Goal: Task Accomplishment & Management: Use online tool/utility

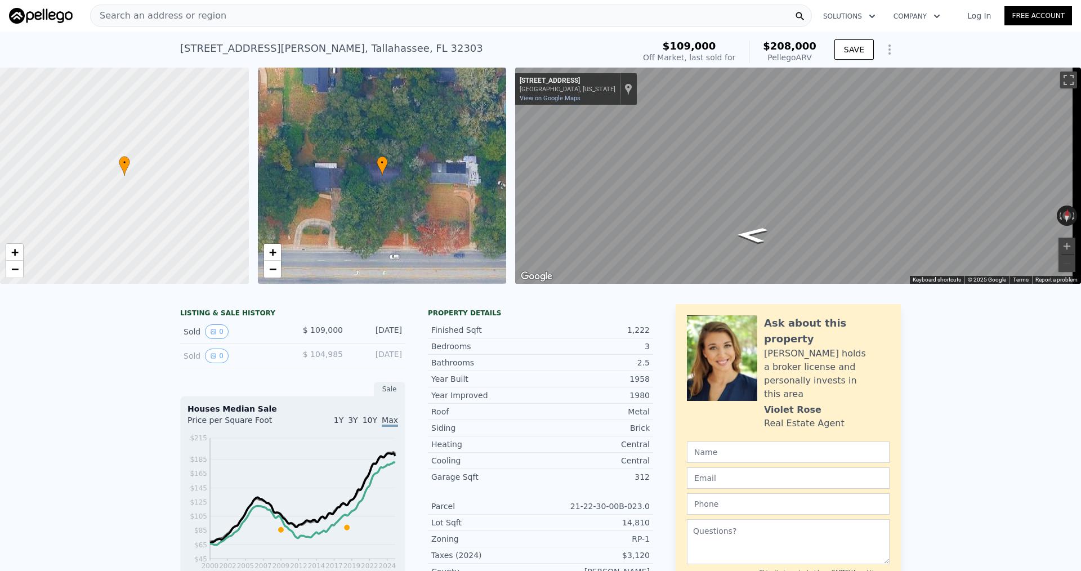
click at [199, 16] on span "Search an address or region" at bounding box center [159, 16] width 136 height 14
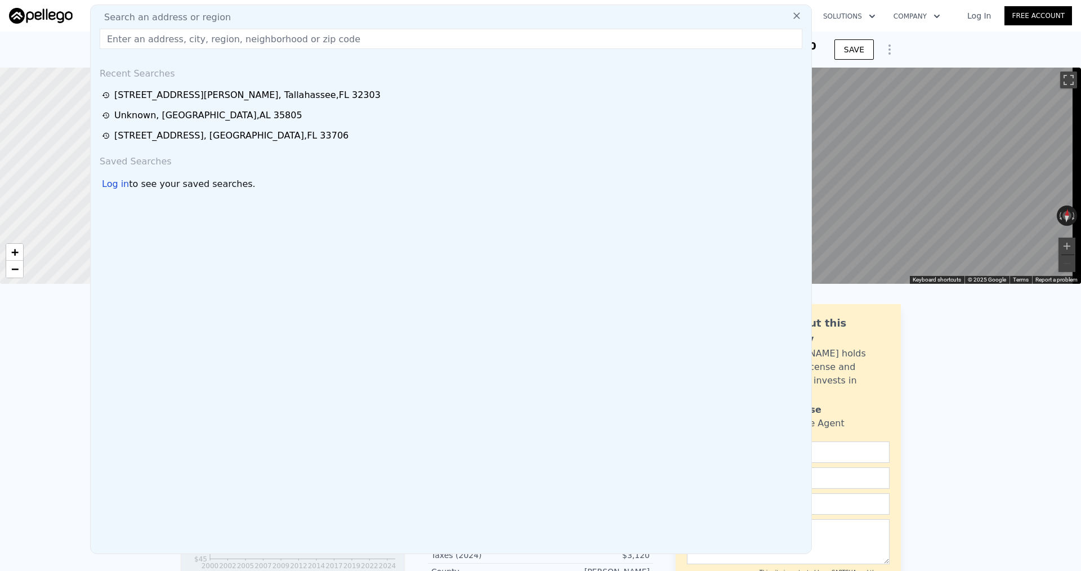
click at [186, 43] on input "text" at bounding box center [451, 39] width 703 height 20
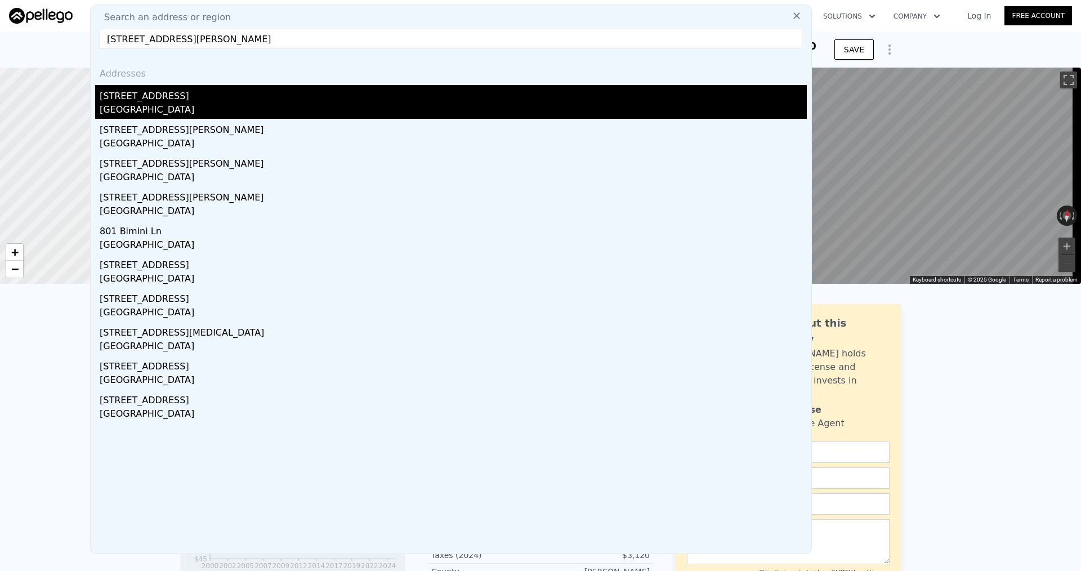
type input "[STREET_ADDRESS][PERSON_NAME]"
click at [209, 98] on div "[STREET_ADDRESS]" at bounding box center [453, 94] width 707 height 18
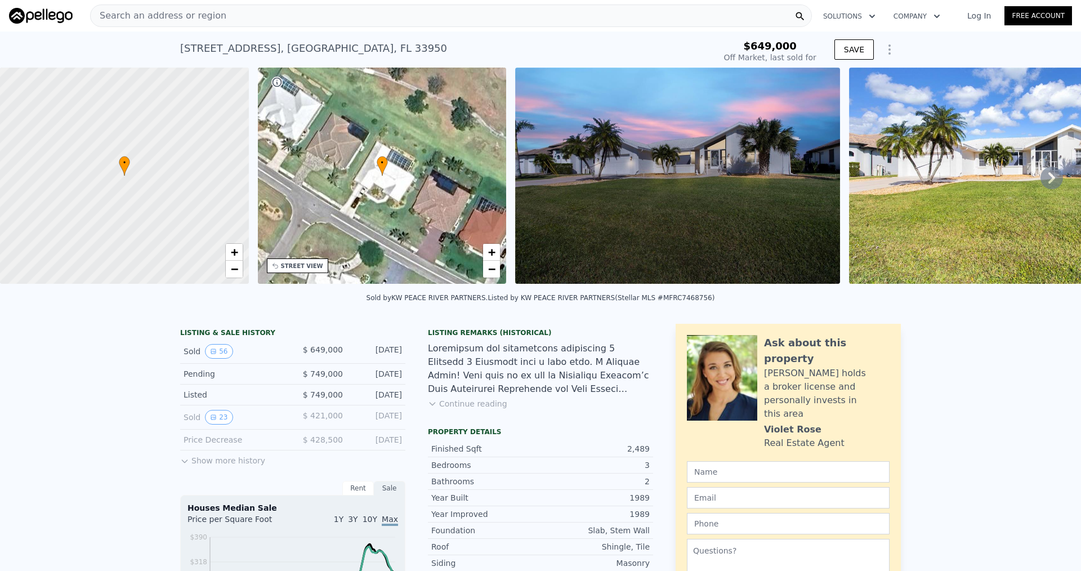
click at [973, 17] on link "Log In" at bounding box center [979, 15] width 51 height 11
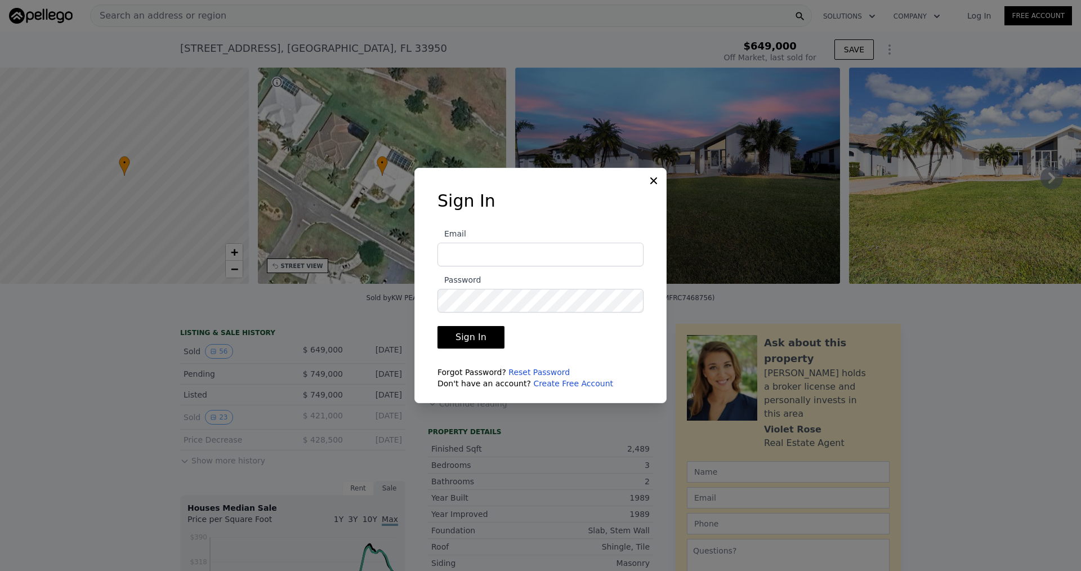
type input "[EMAIL_ADDRESS][DOMAIN_NAME]"
click at [488, 343] on button "Sign In" at bounding box center [470, 337] width 67 height 23
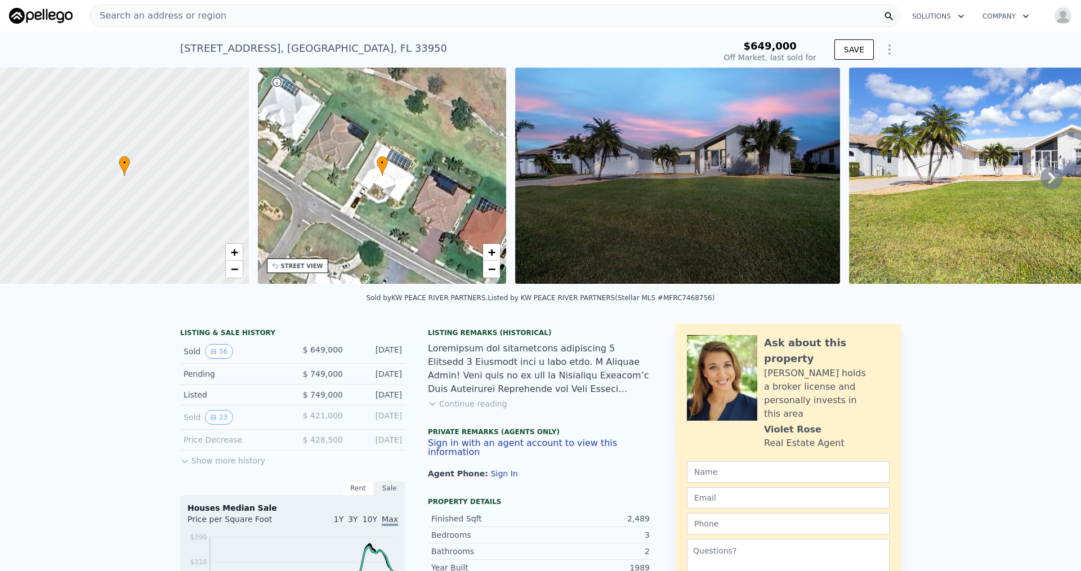
click at [430, 16] on div "Search an address or region" at bounding box center [495, 16] width 811 height 23
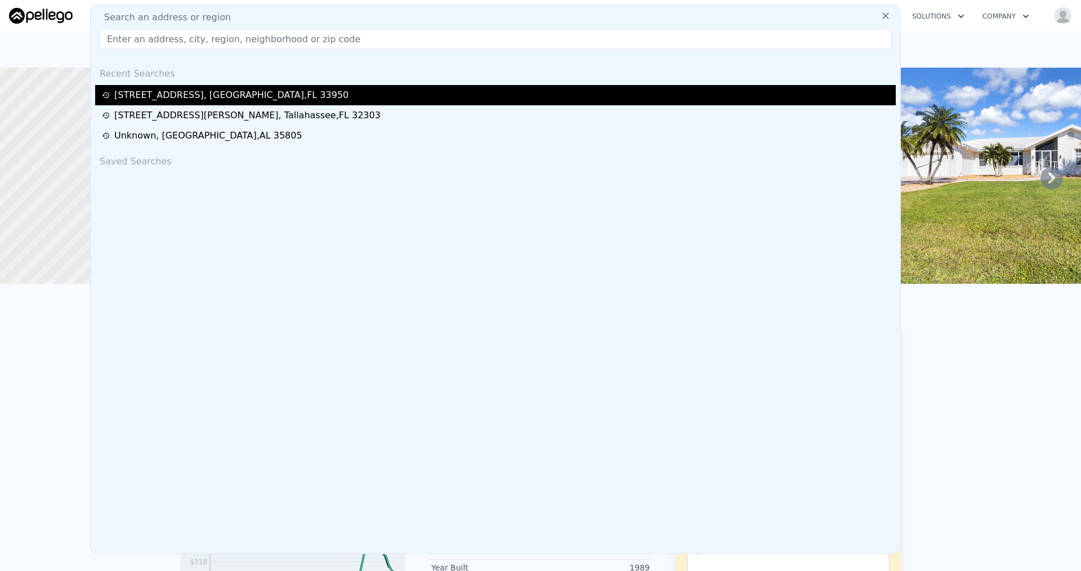
click at [199, 93] on div "[STREET_ADDRESS]" at bounding box center [231, 95] width 234 height 14
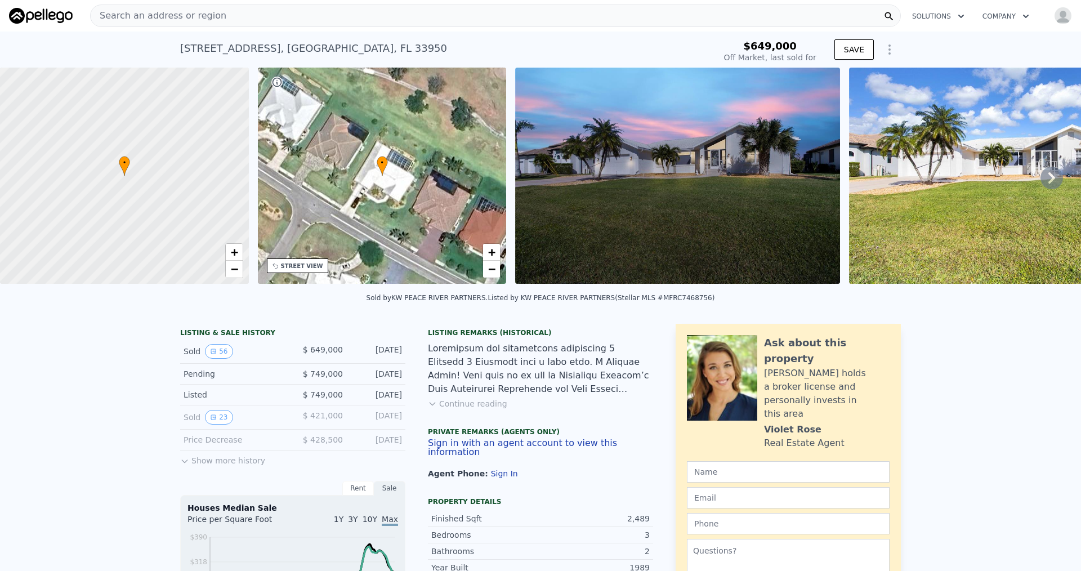
click at [56, 14] on img at bounding box center [41, 16] width 64 height 16
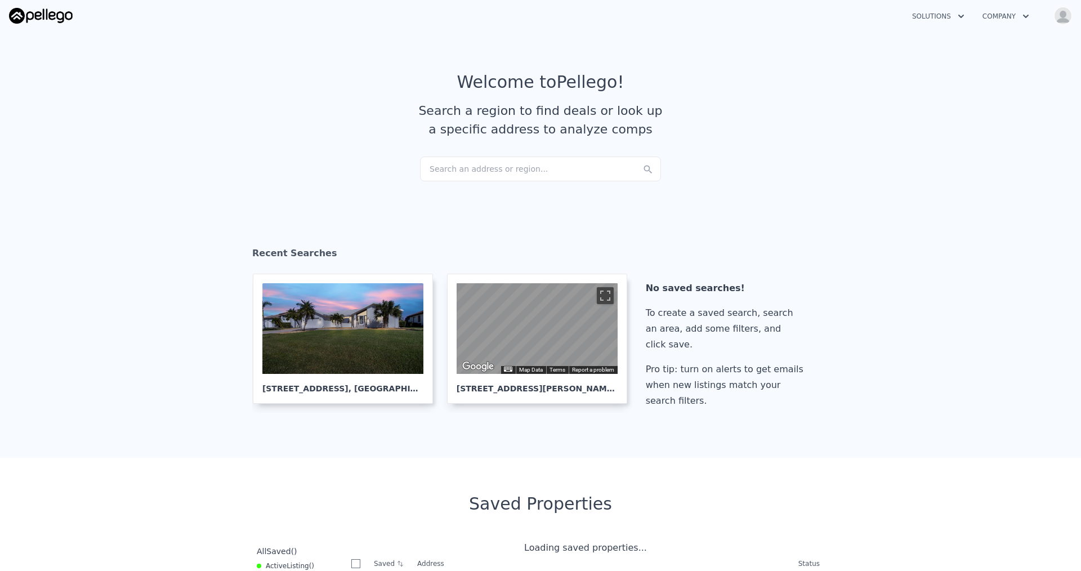
checkbox input "true"
click at [477, 171] on div "Search an address or region..." at bounding box center [540, 169] width 241 height 25
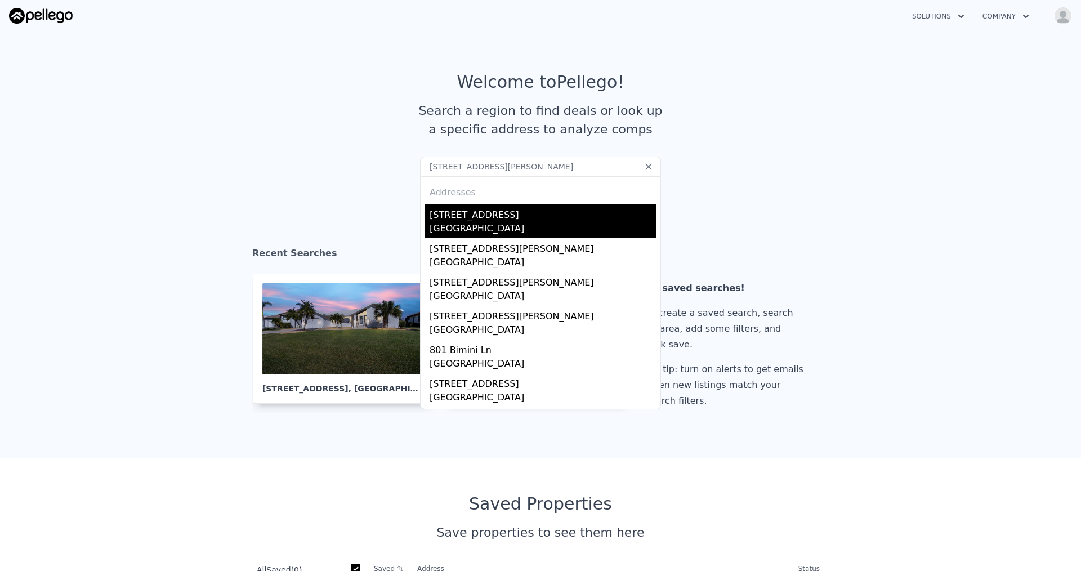
type input "[STREET_ADDRESS][PERSON_NAME]"
click at [542, 217] on div "[STREET_ADDRESS]" at bounding box center [543, 213] width 226 height 18
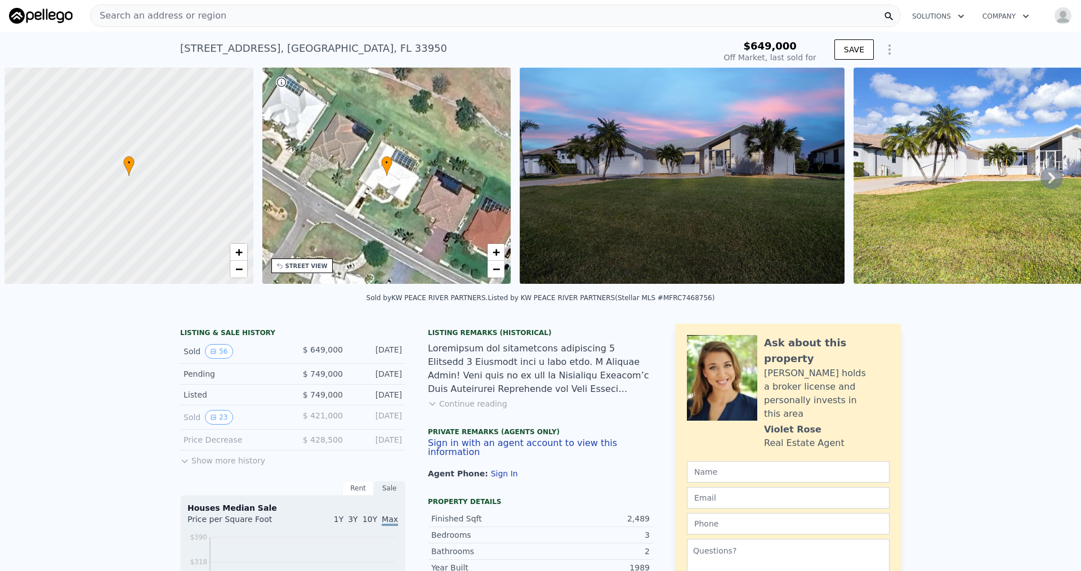
scroll to position [0, 5]
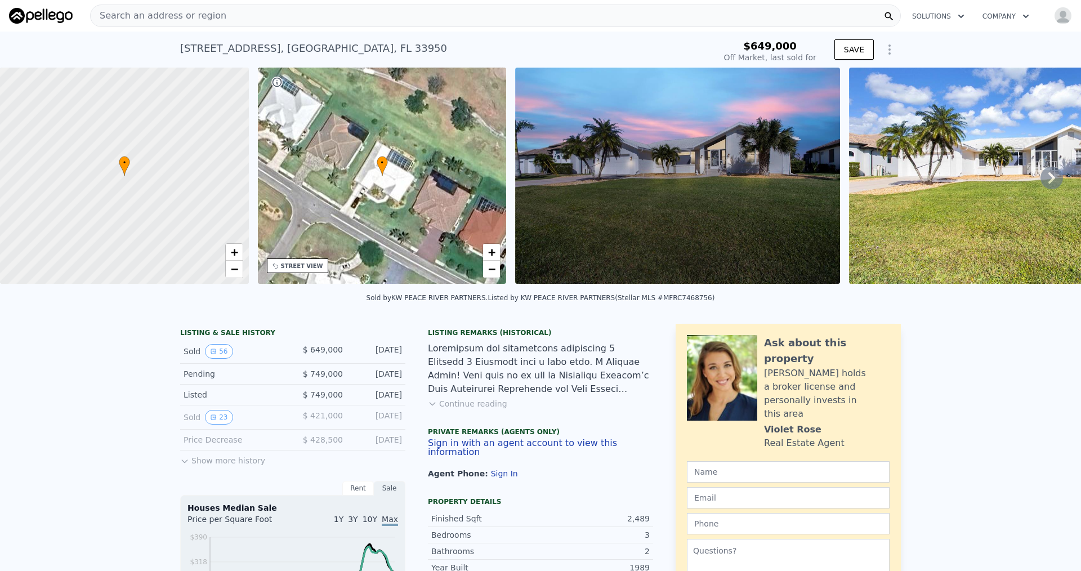
type input "$ 750,000"
type input "$ 11,959"
